Goal: Use online tool/utility: Utilize a website feature to perform a specific function

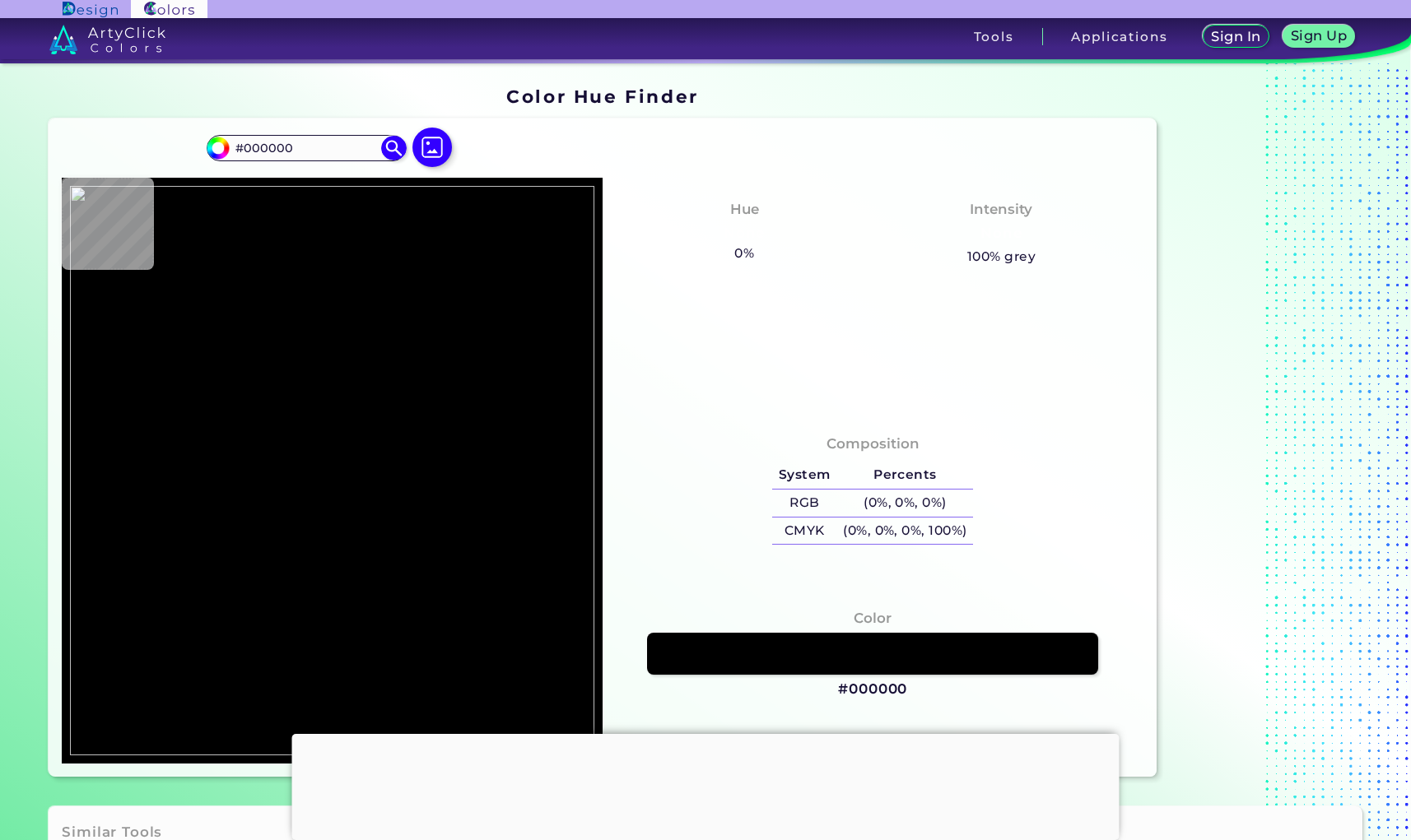
type input "#aea89c"
type input "#AEA89C"
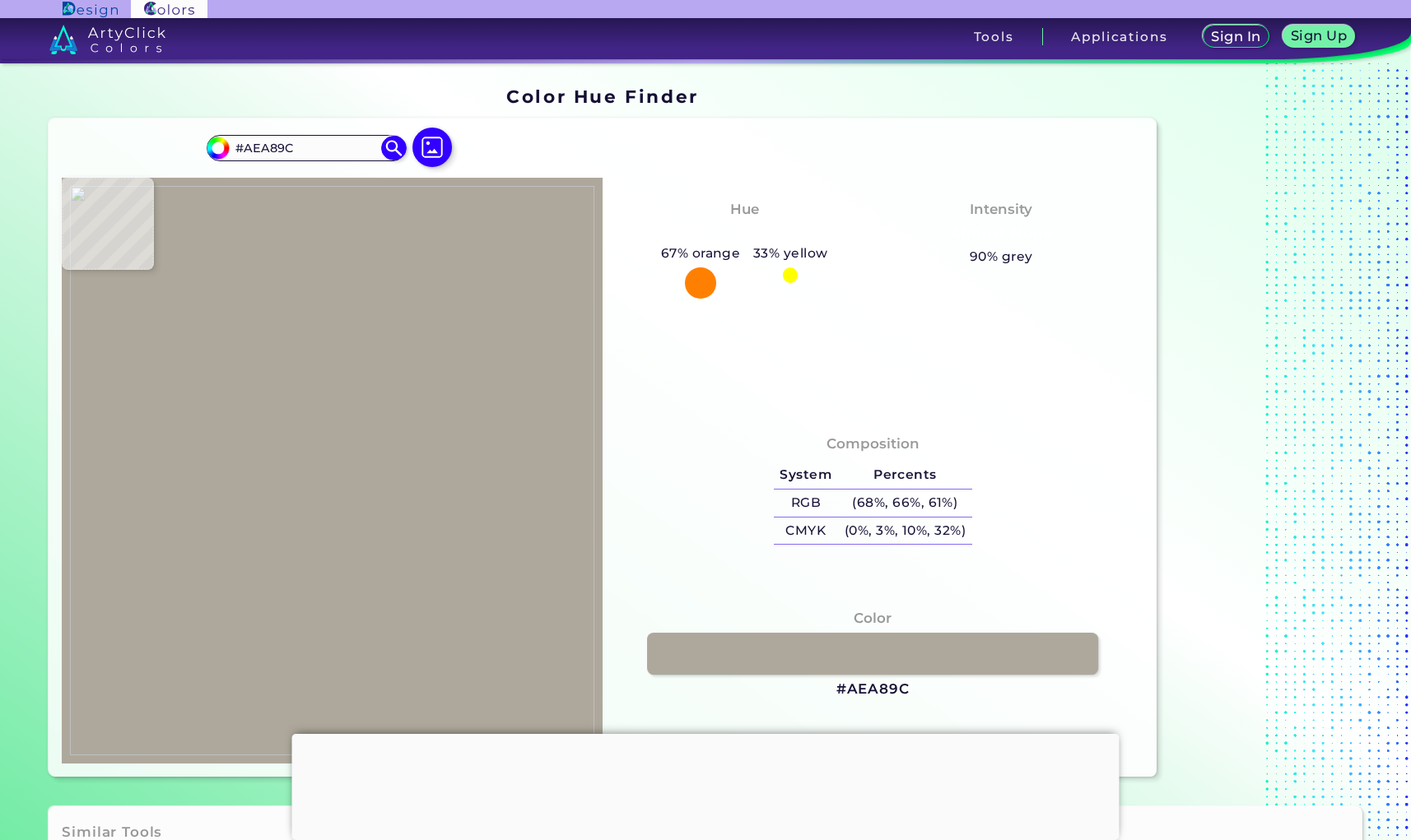
type input "#ada79b"
type input "#ADA79B"
type input "#a7a195"
type input "#A7A195"
type input "#a39d91"
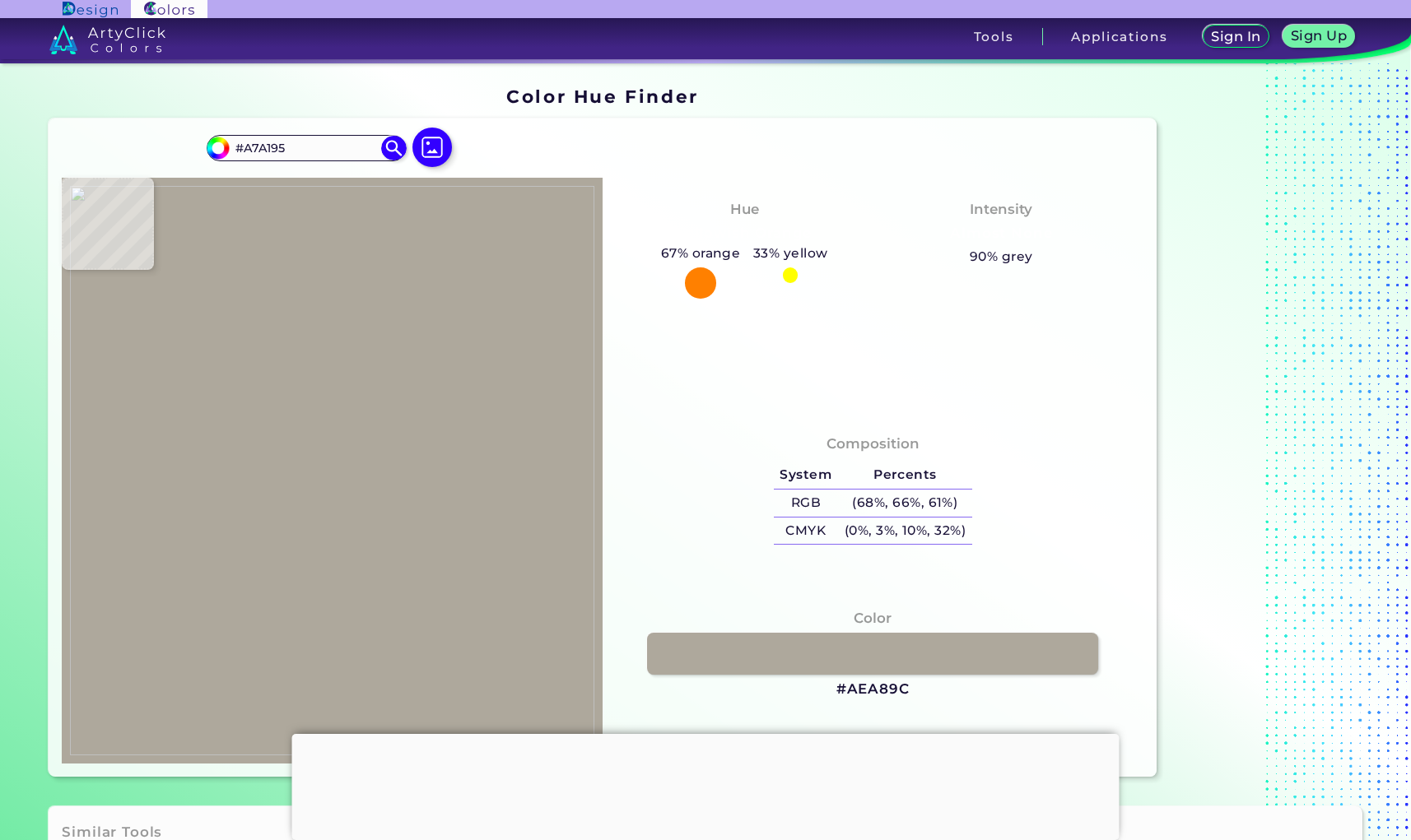
type input "#A39D91"
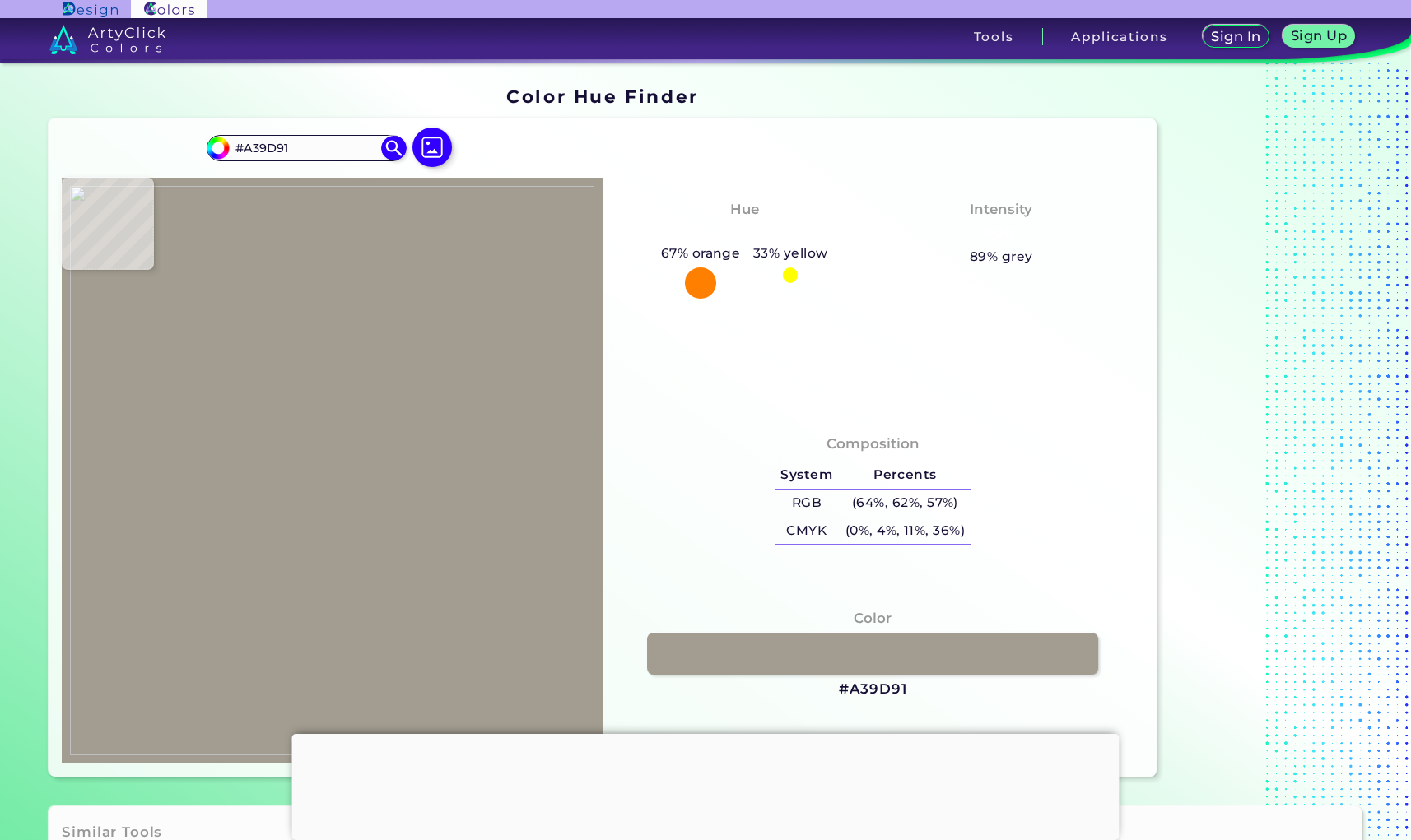
type input "#a7a195"
type input "#A7A195"
drag, startPoint x: 274, startPoint y: 403, endPoint x: 302, endPoint y: 403, distance: 28.0
click at [274, 403] on img at bounding box center [332, 471] width 525 height 570
click at [825, 645] on link at bounding box center [873, 653] width 455 height 43
